Goal: Task Accomplishment & Management: Use online tool/utility

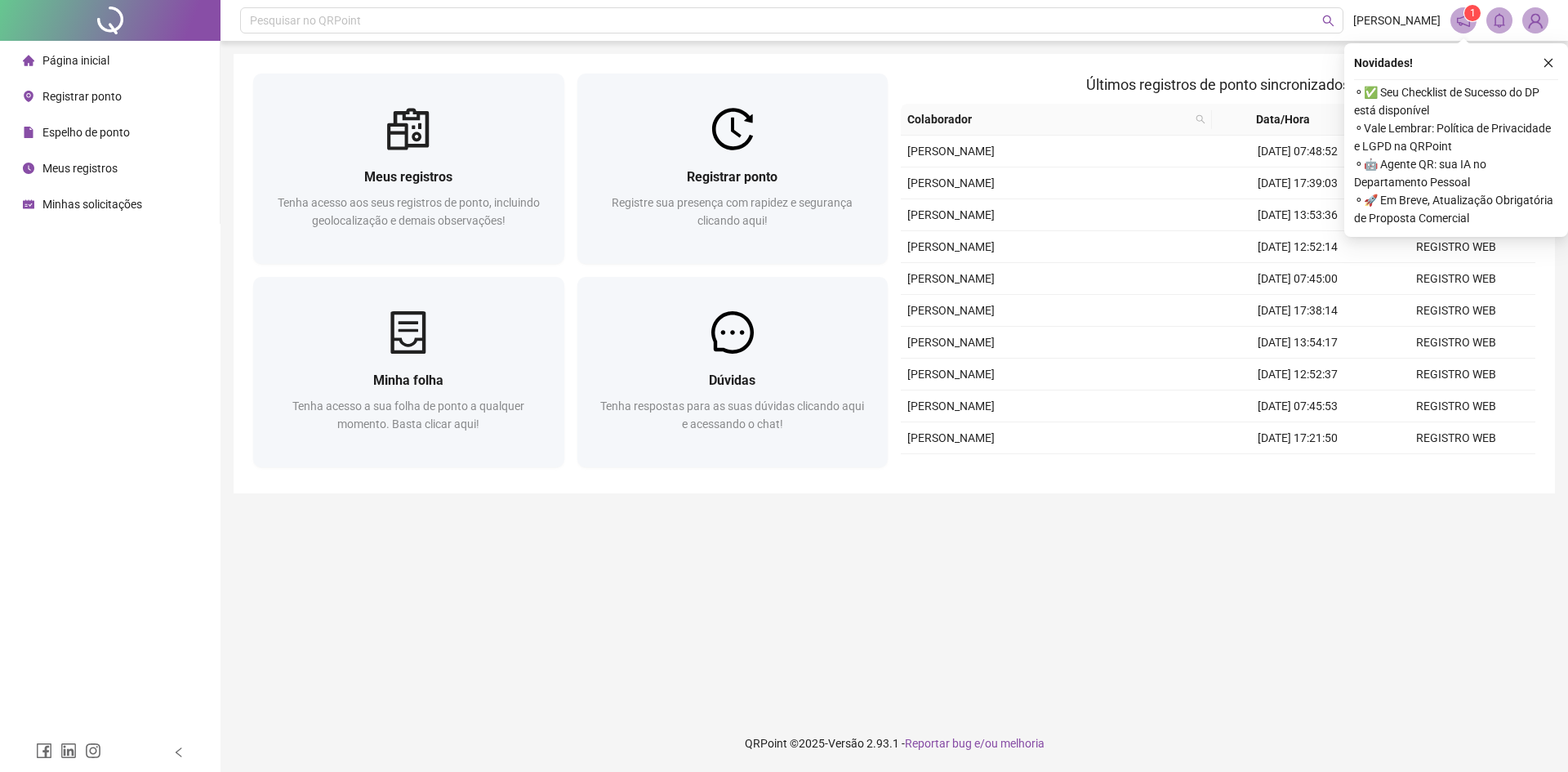
click at [95, 133] on span "Espelho de ponto" at bounding box center [86, 133] width 87 height 13
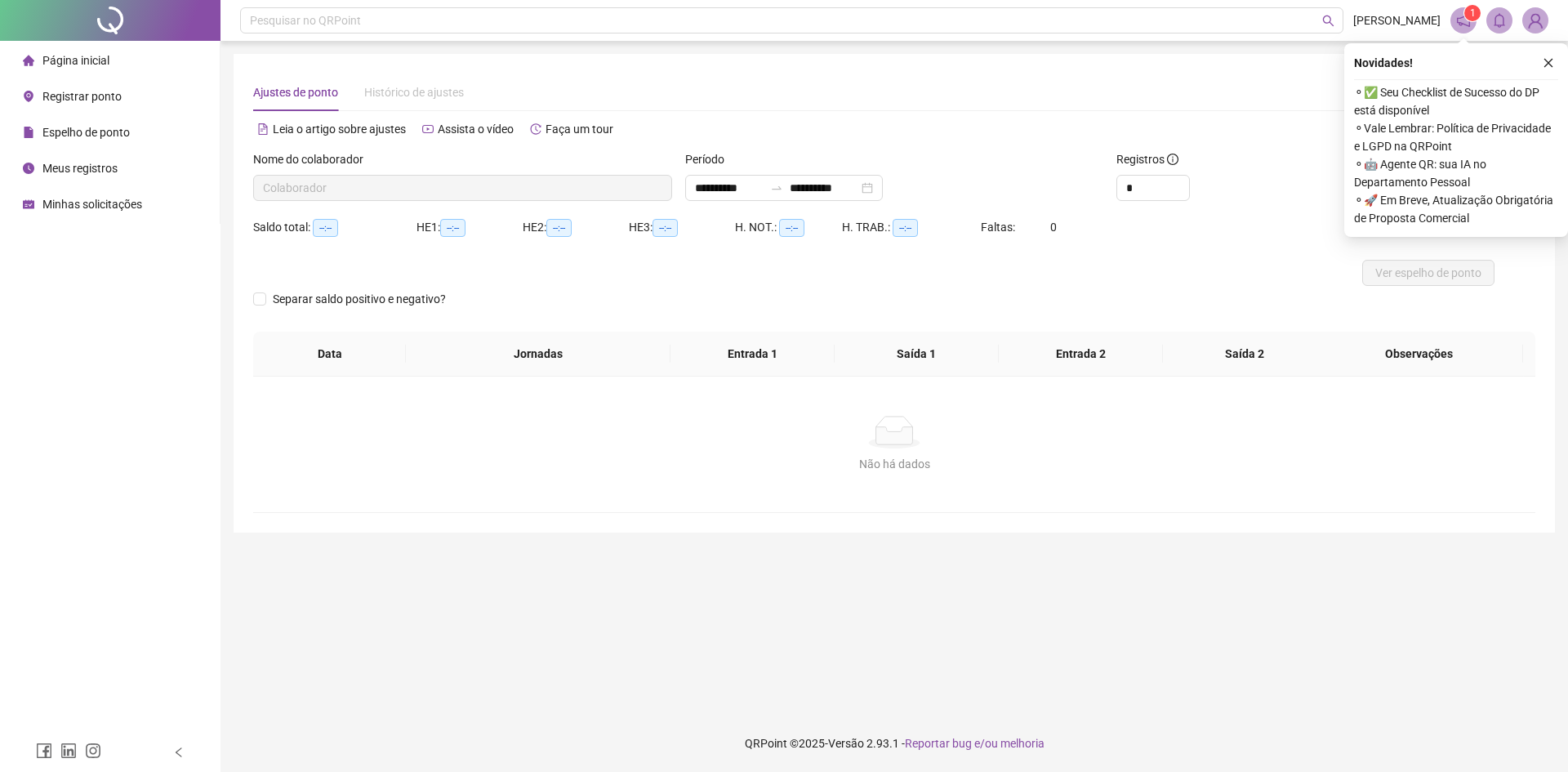
type input "**********"
click at [1552, 63] on icon "close" at bounding box center [1549, 63] width 11 height 11
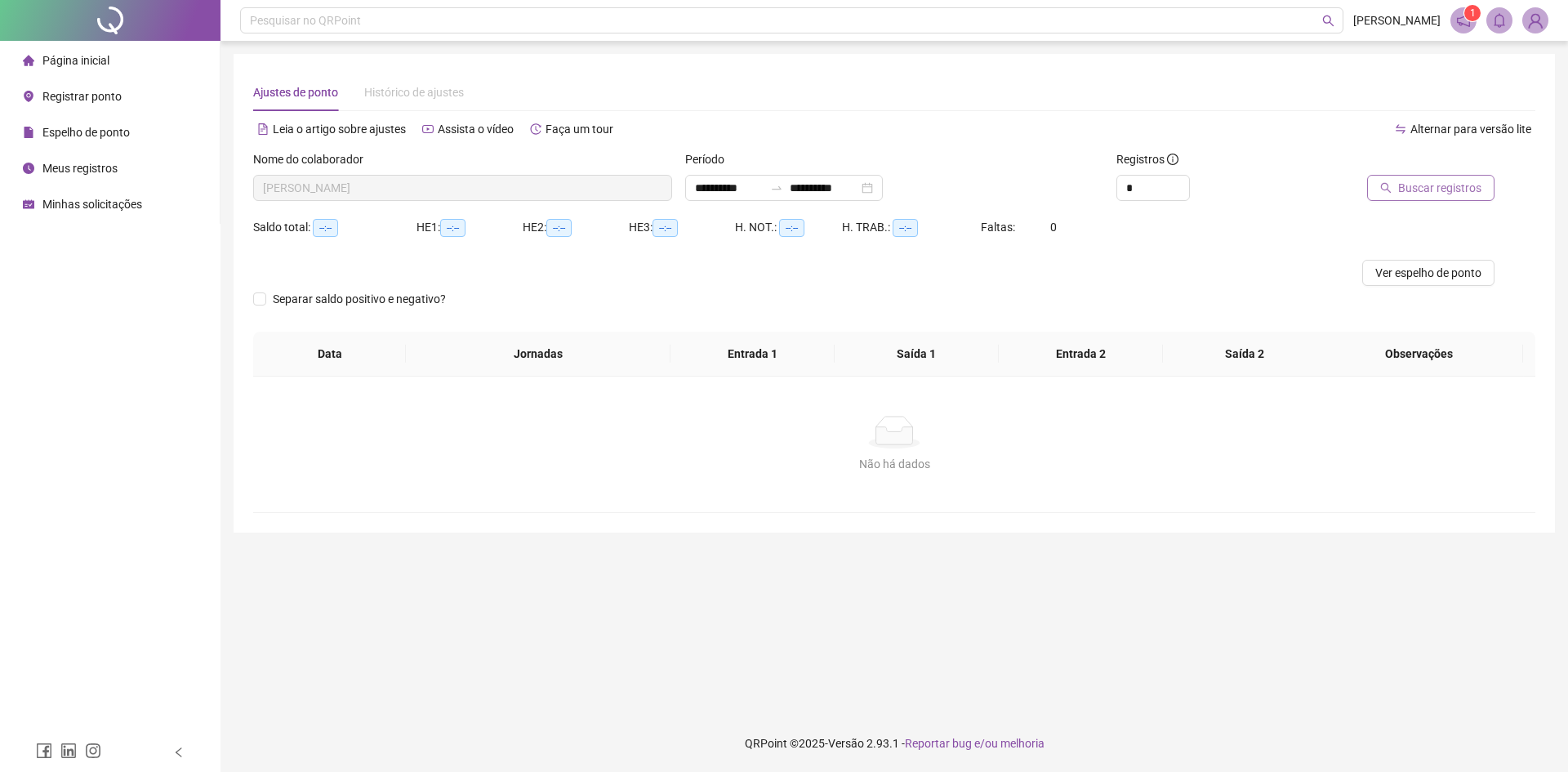
click at [1480, 183] on span "Buscar registros" at bounding box center [1440, 187] width 83 height 18
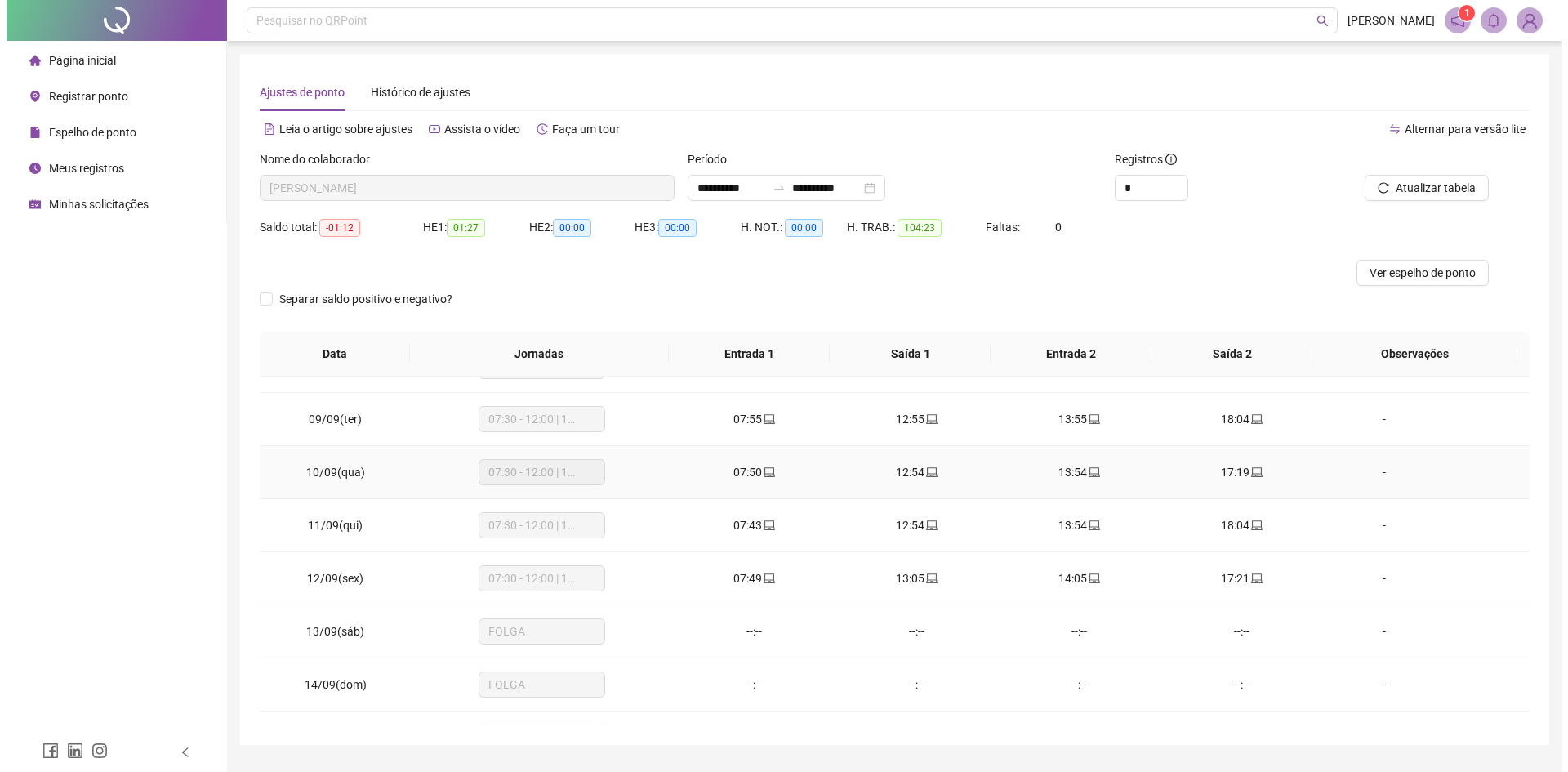
scroll to position [500, 0]
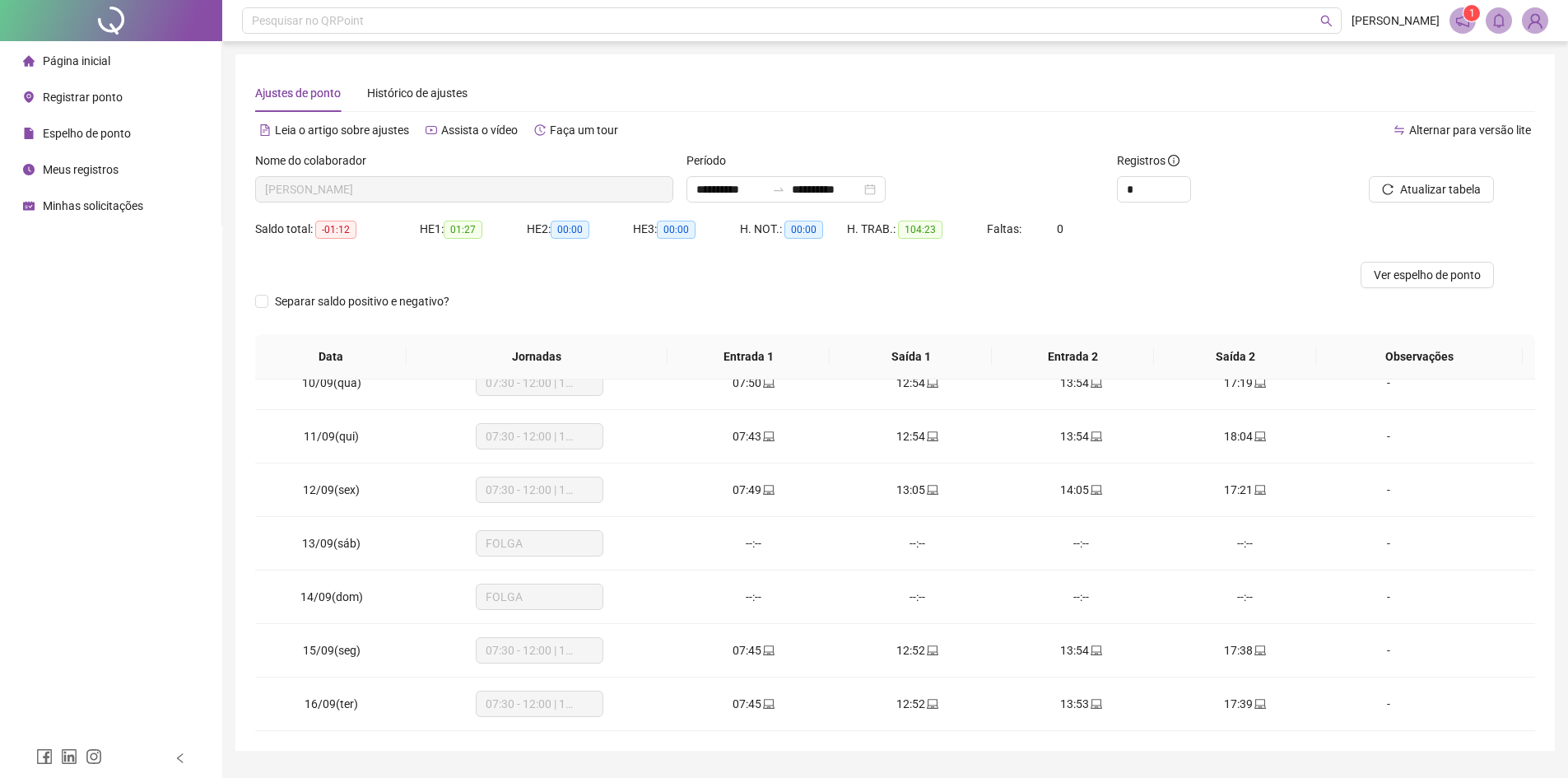
click at [156, 52] on li "Página inicial" at bounding box center [111, 61] width 215 height 33
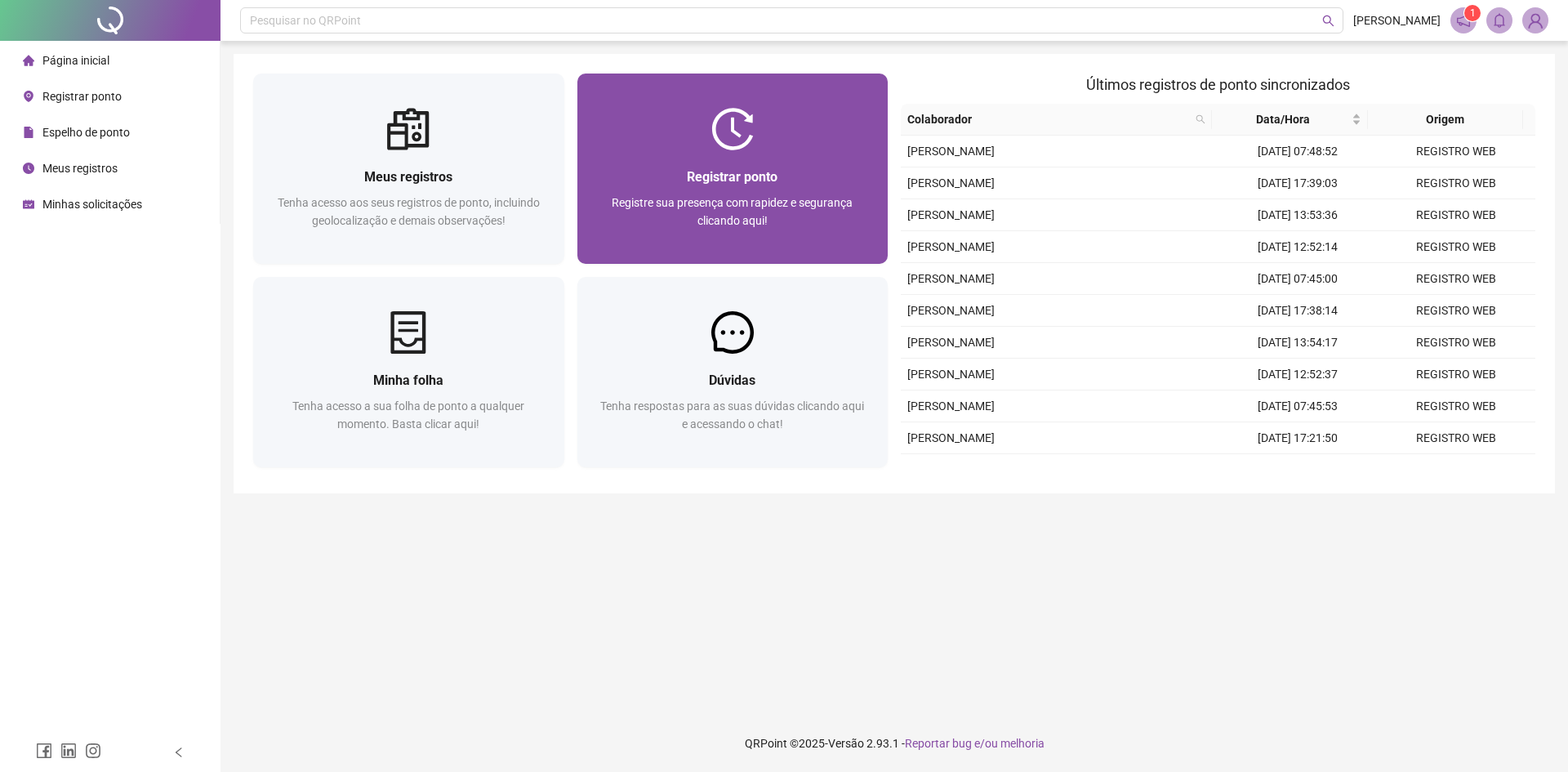
click at [756, 180] on span "Registrar ponto" at bounding box center [732, 176] width 91 height 16
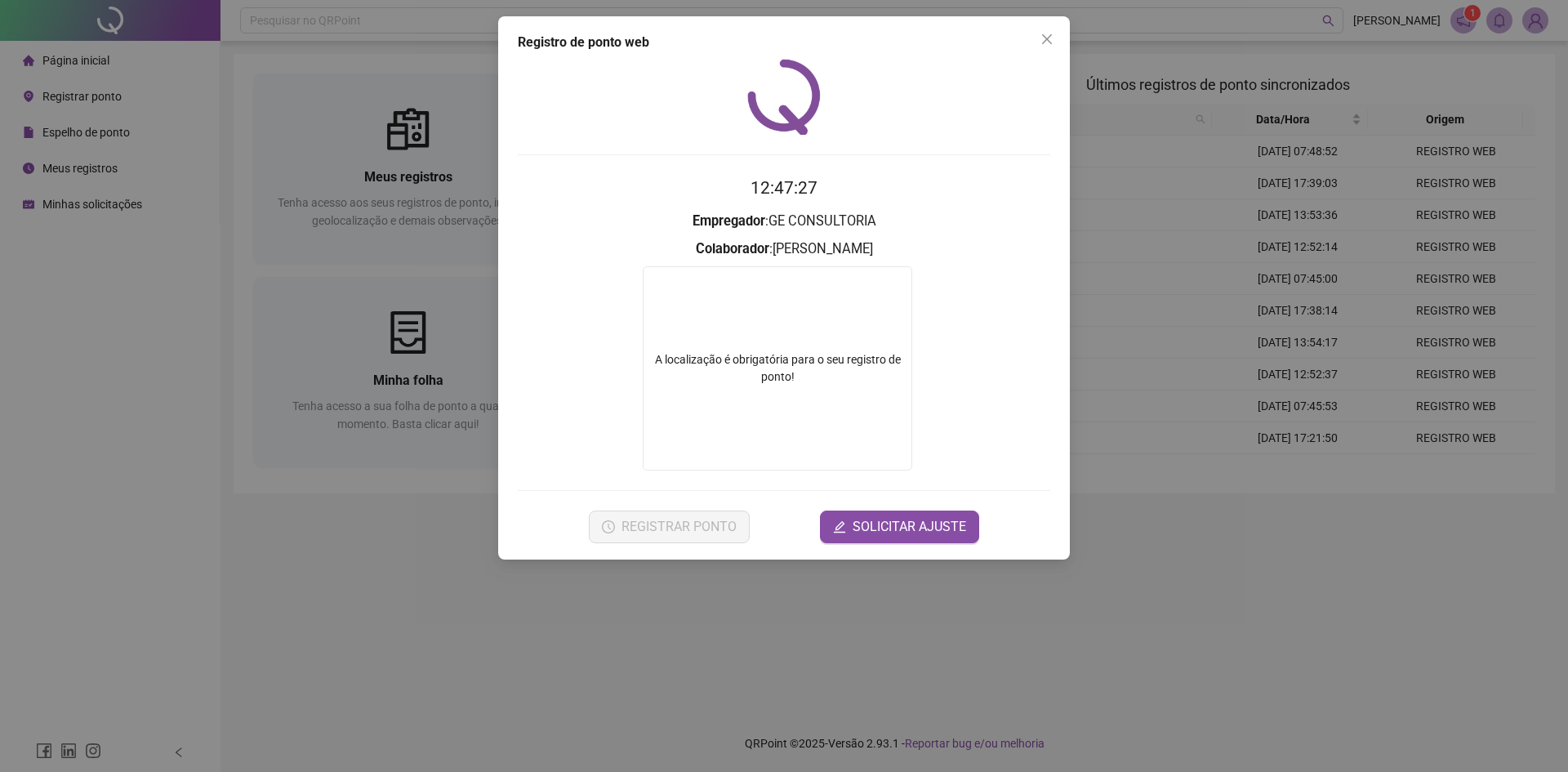
click at [816, 631] on div "Registro de ponto web 12:47:27 Empregador : GE CONSULTORIA Colaborador : LUANA …" at bounding box center [784, 386] width 1568 height 772
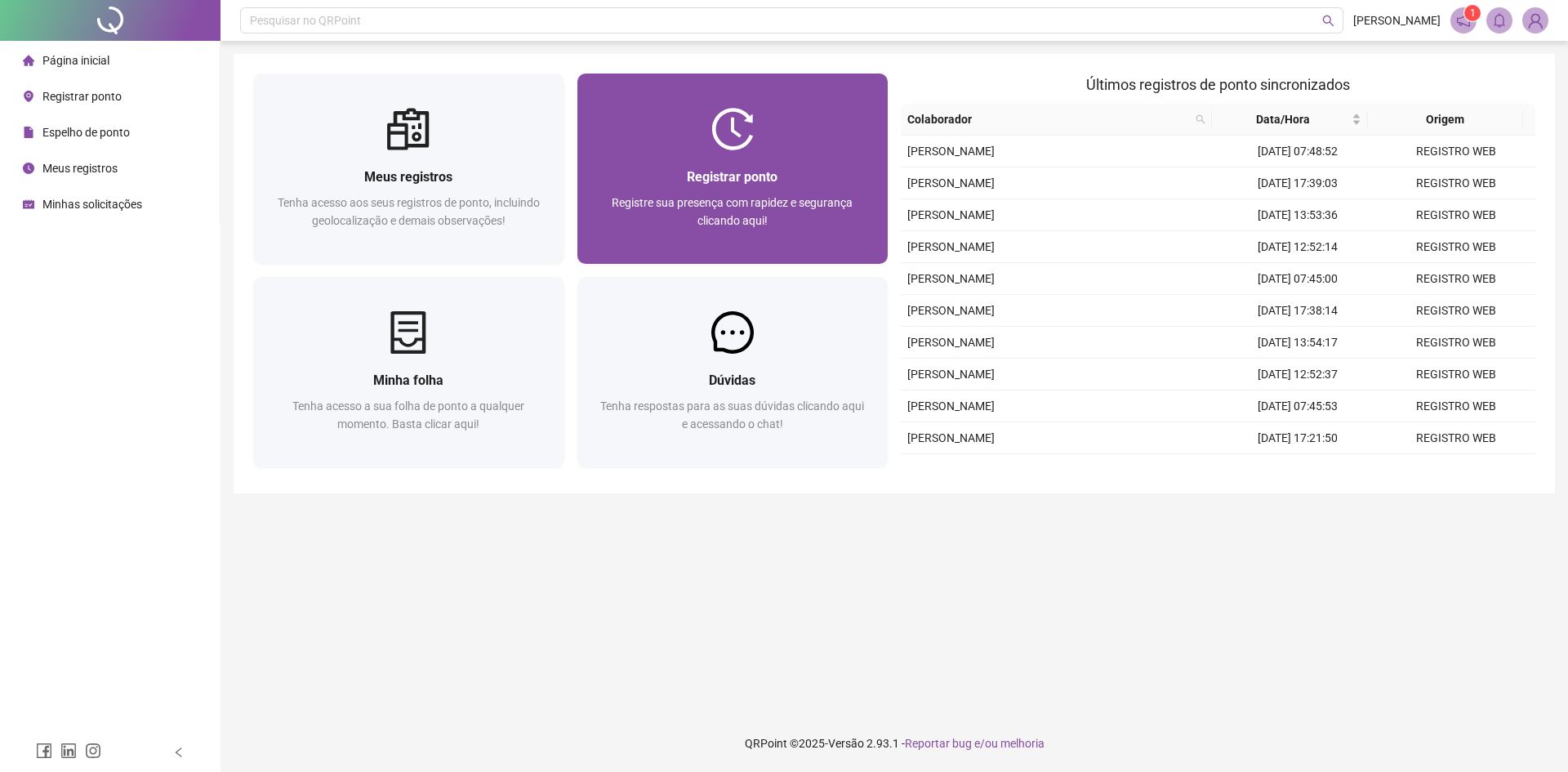
click at [762, 108] on div at bounding box center [733, 129] width 311 height 43
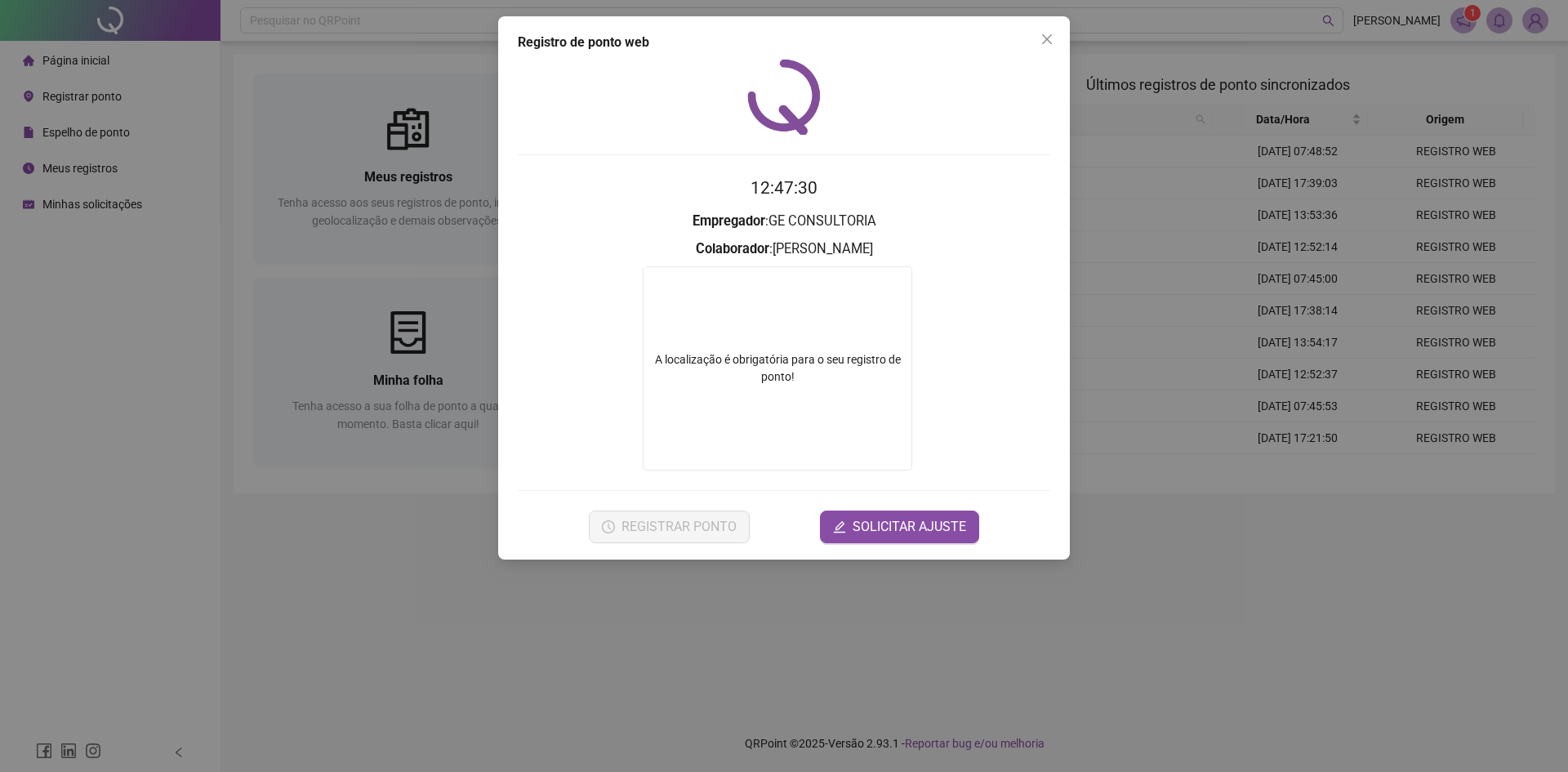
click at [823, 322] on div "A localização é obrigatória para o seu registro de ponto!" at bounding box center [778, 368] width 270 height 204
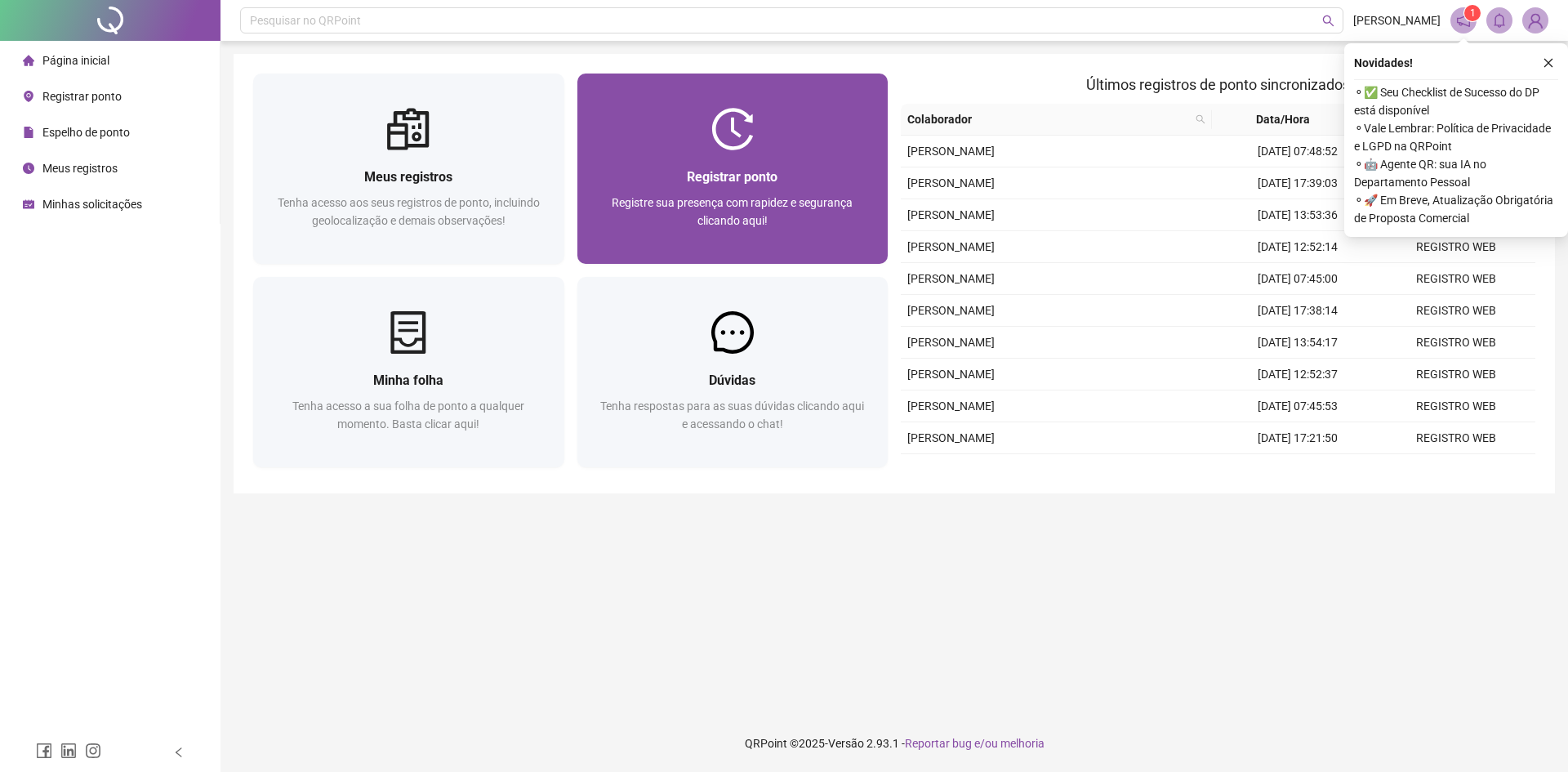
click at [758, 131] on div at bounding box center [733, 129] width 311 height 43
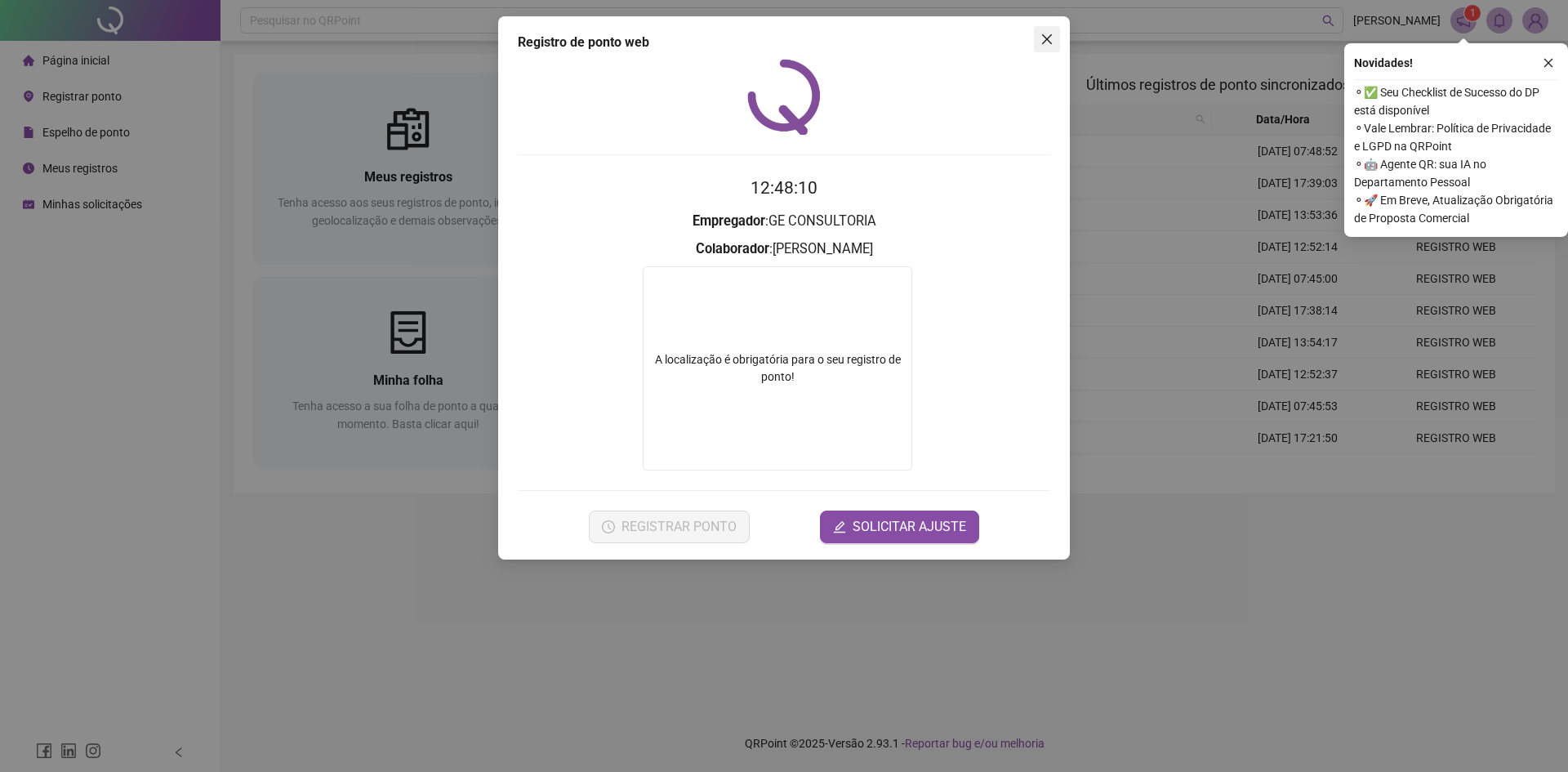
click at [1045, 41] on icon "close" at bounding box center [1047, 39] width 10 height 10
